Goal: Information Seeking & Learning: Learn about a topic

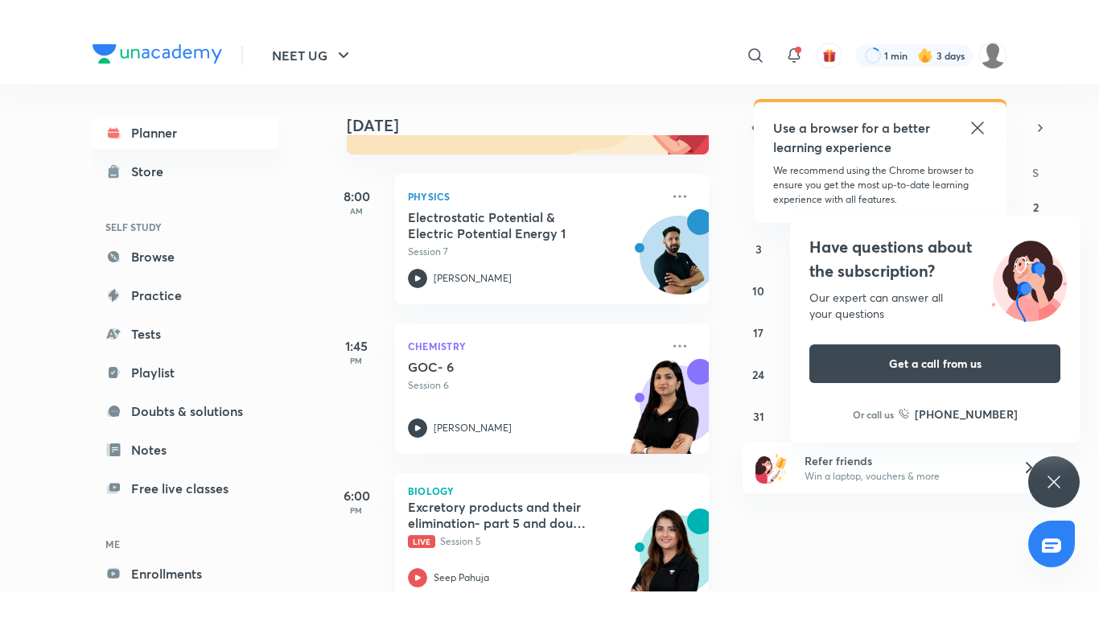
scroll to position [241, 0]
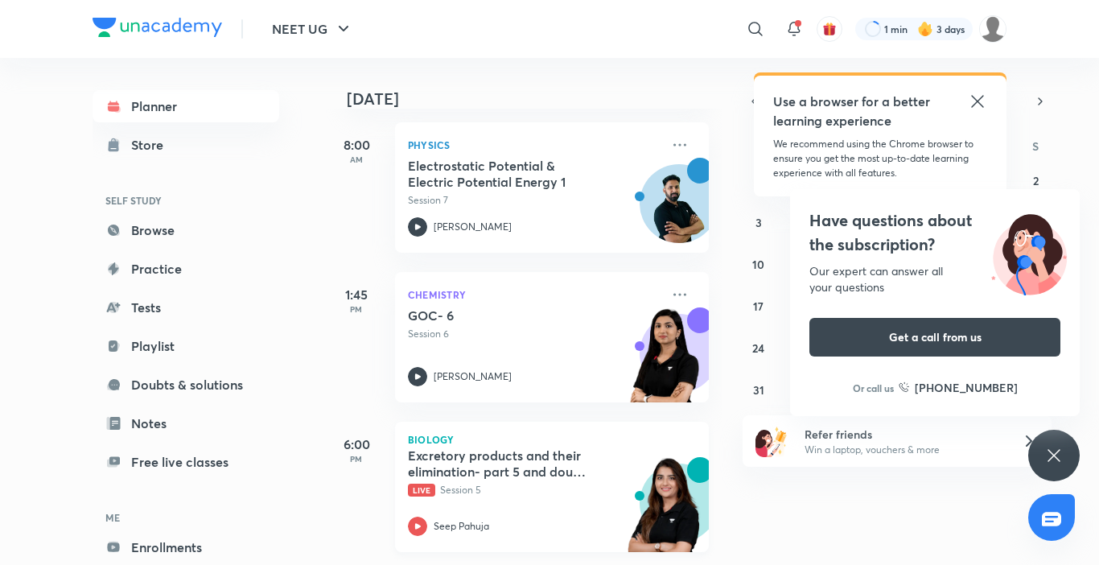
click at [410, 517] on icon at bounding box center [417, 526] width 19 height 19
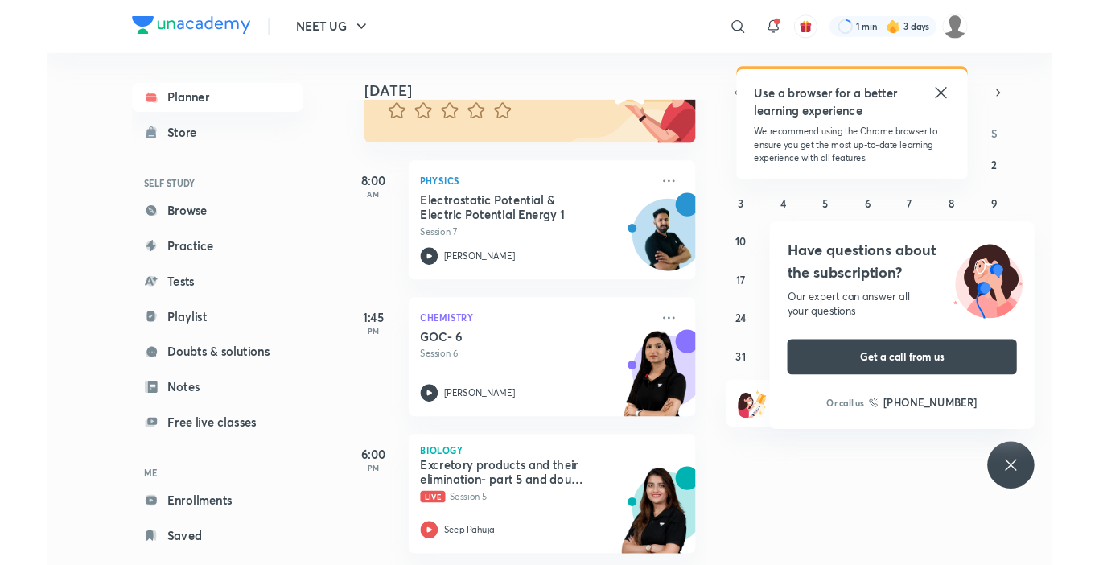
scroll to position [188, 0]
